Goal: Task Accomplishment & Management: Manage account settings

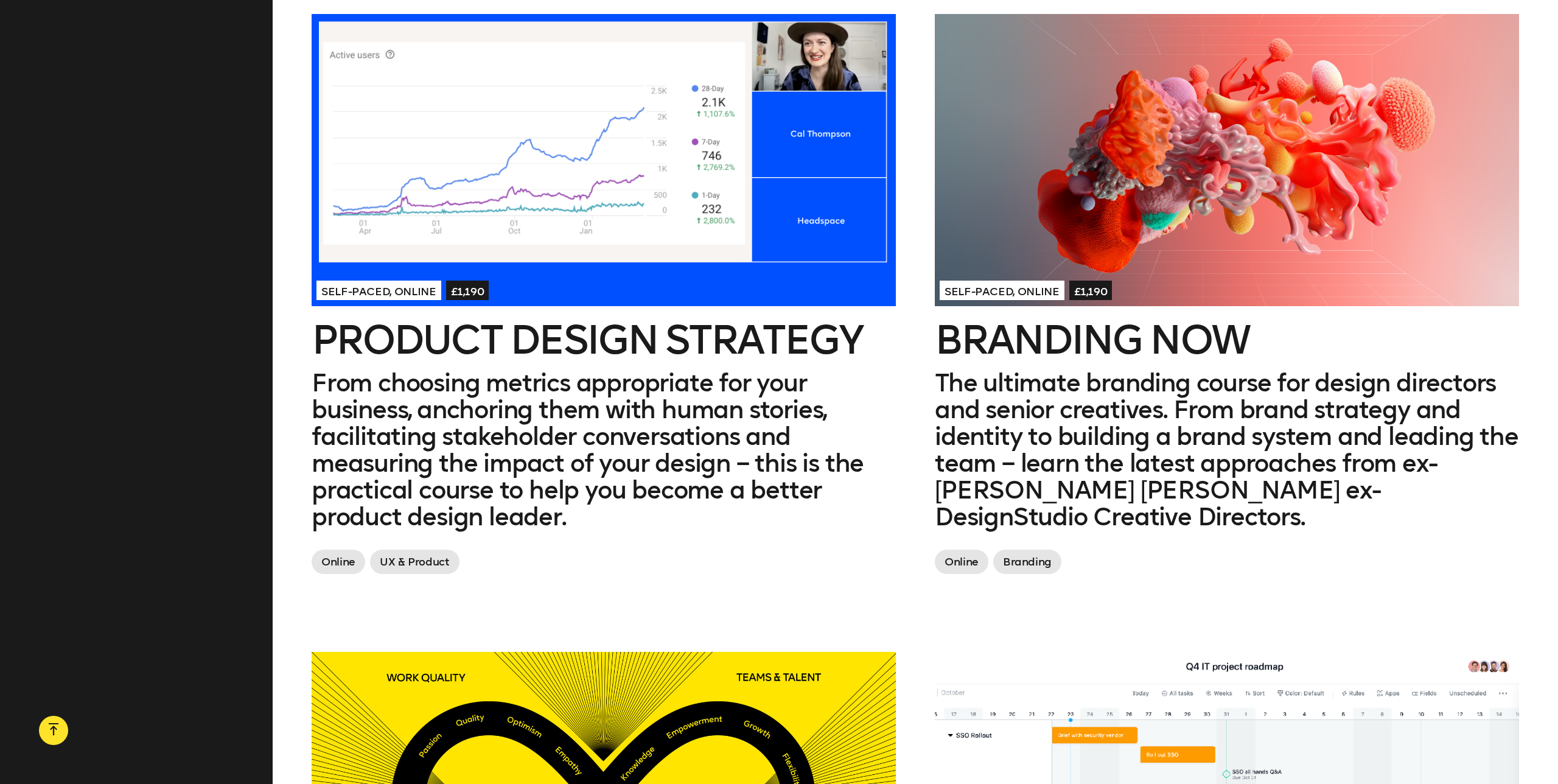
scroll to position [1281, 0]
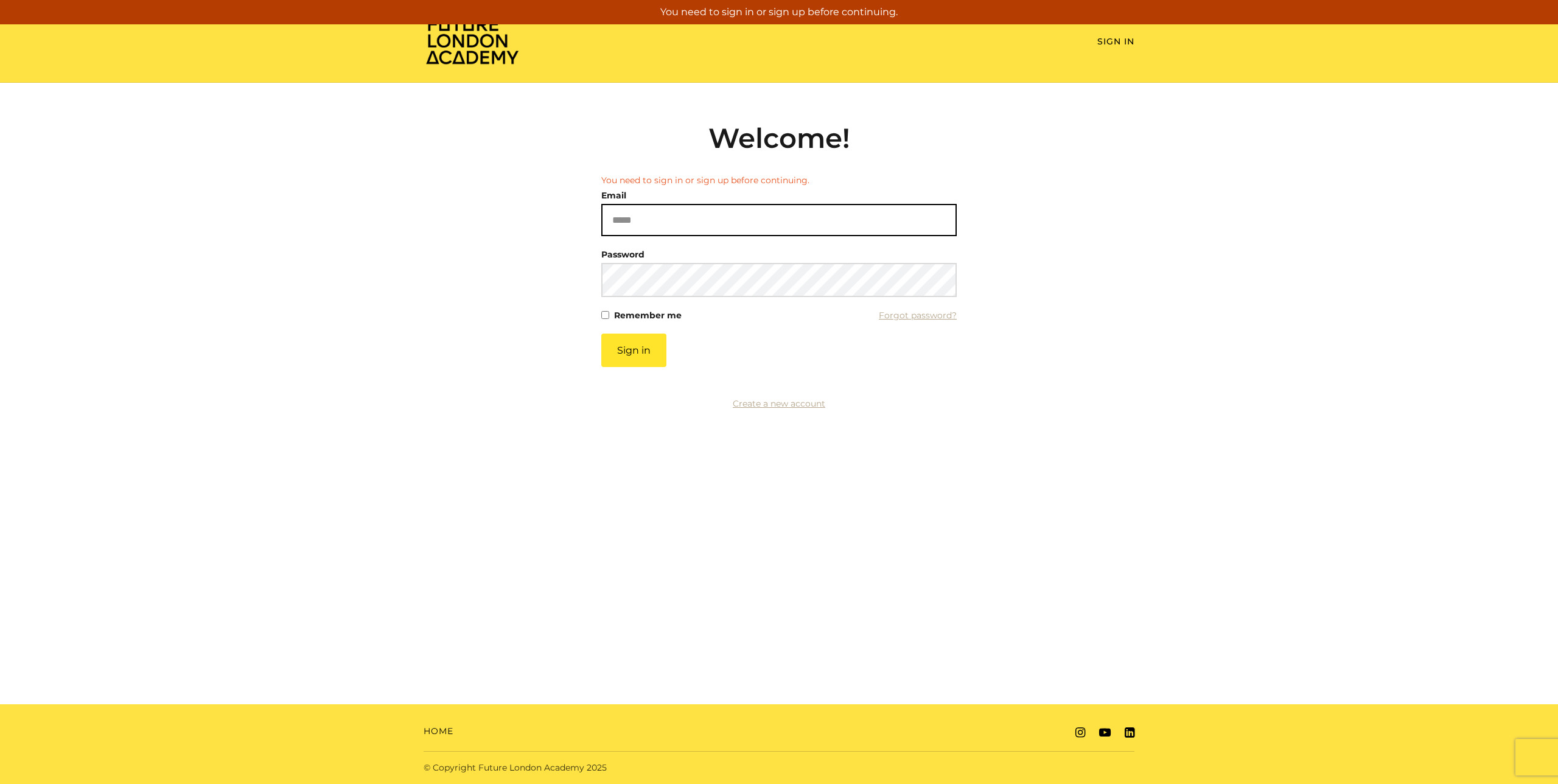
click at [651, 227] on input "Email" at bounding box center [779, 220] width 356 height 32
click at [932, 783] on com-1password-button at bounding box center [779, 784] width 1558 height 0
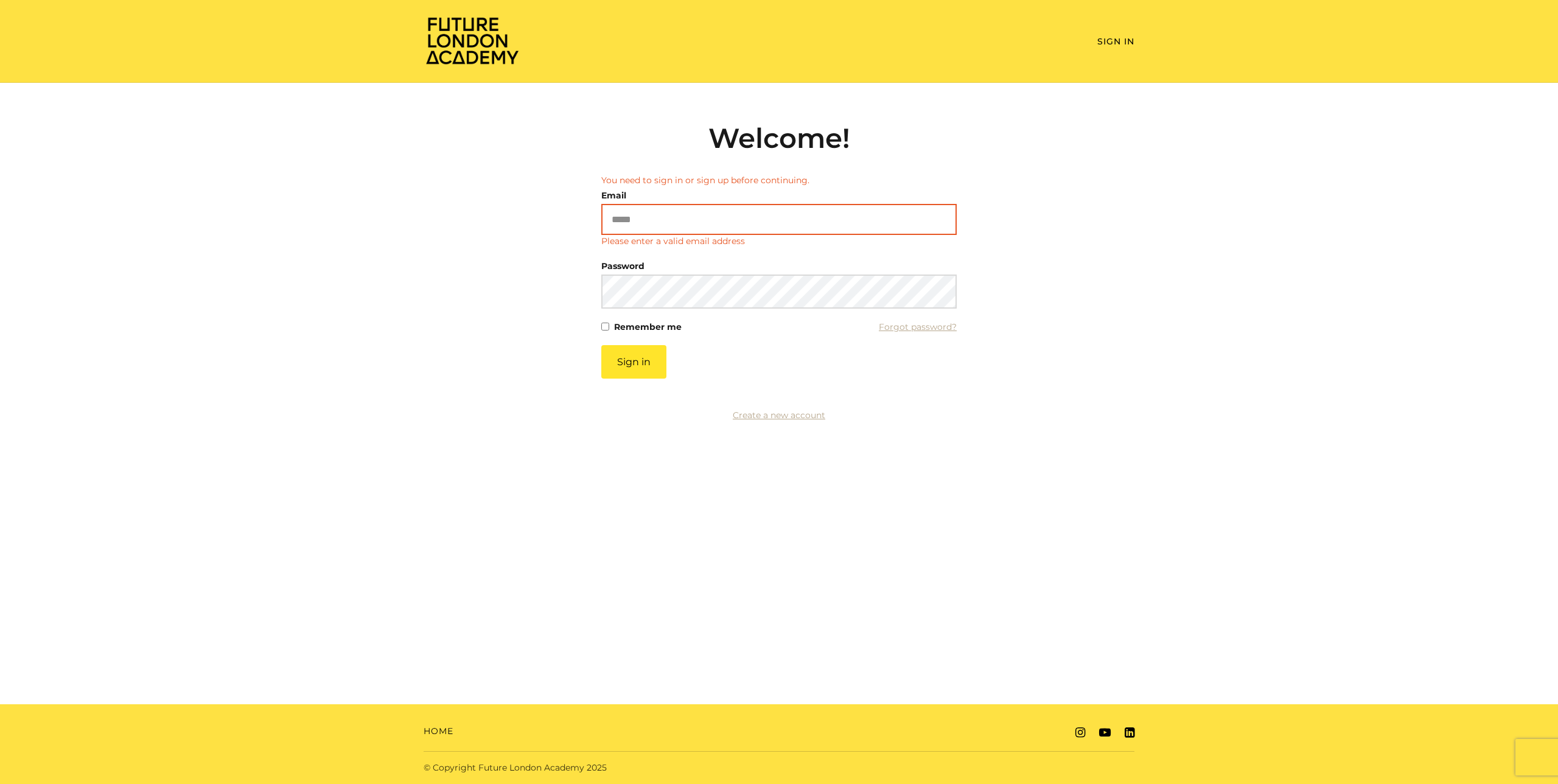
type input "**********"
